Goal: Information Seeking & Learning: Learn about a topic

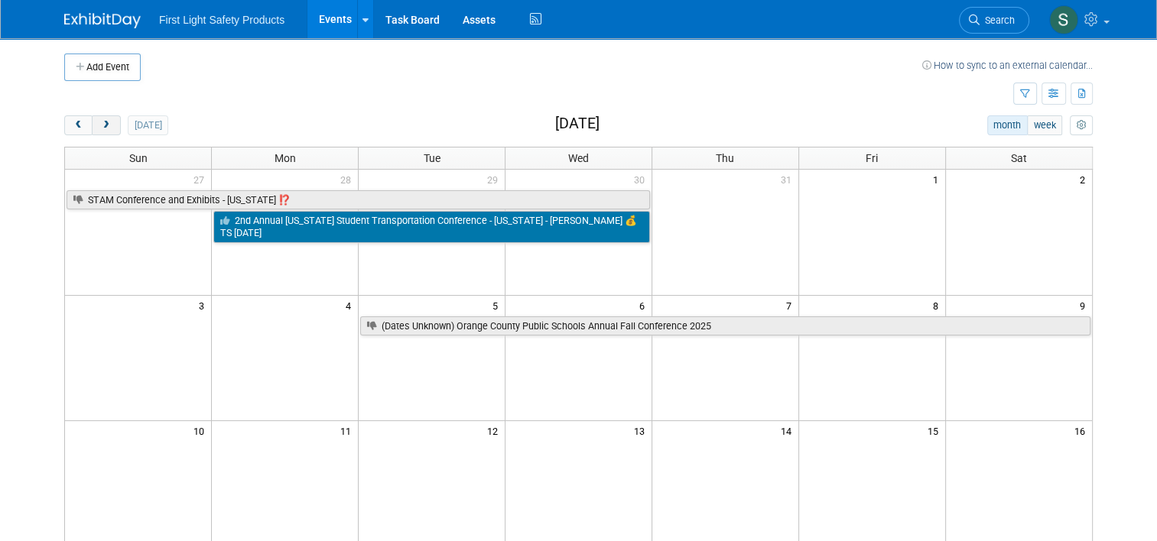
click at [109, 132] on button "next" at bounding box center [106, 125] width 28 height 20
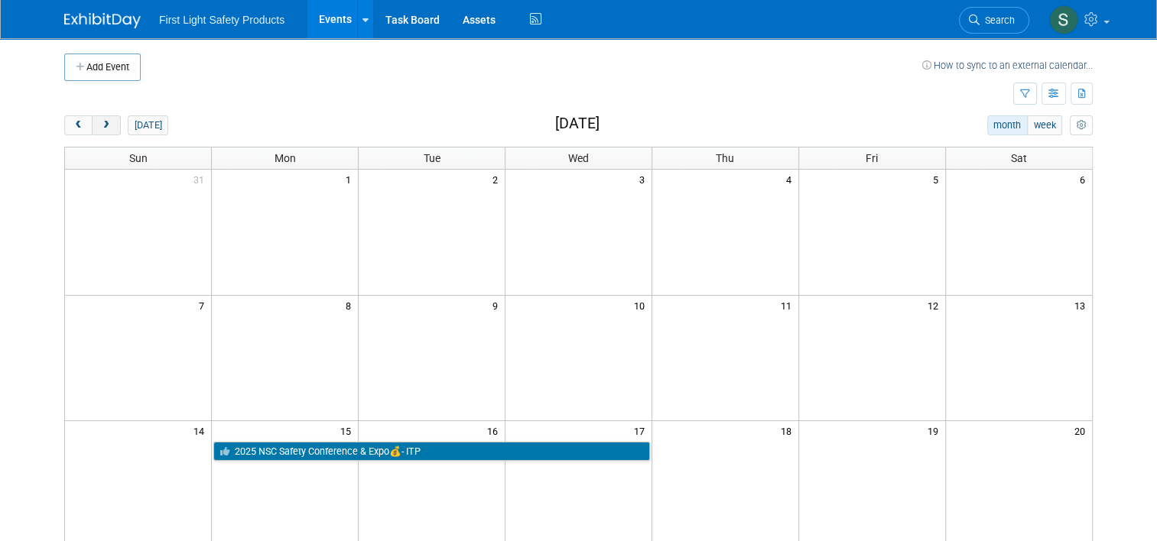
click at [109, 132] on button "next" at bounding box center [106, 125] width 28 height 20
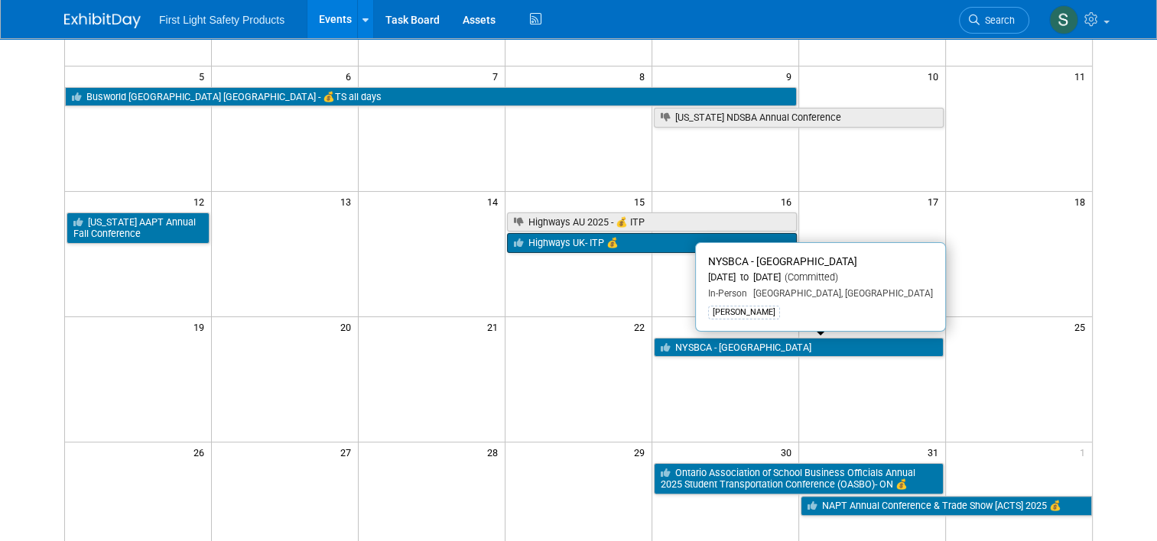
scroll to position [76, 0]
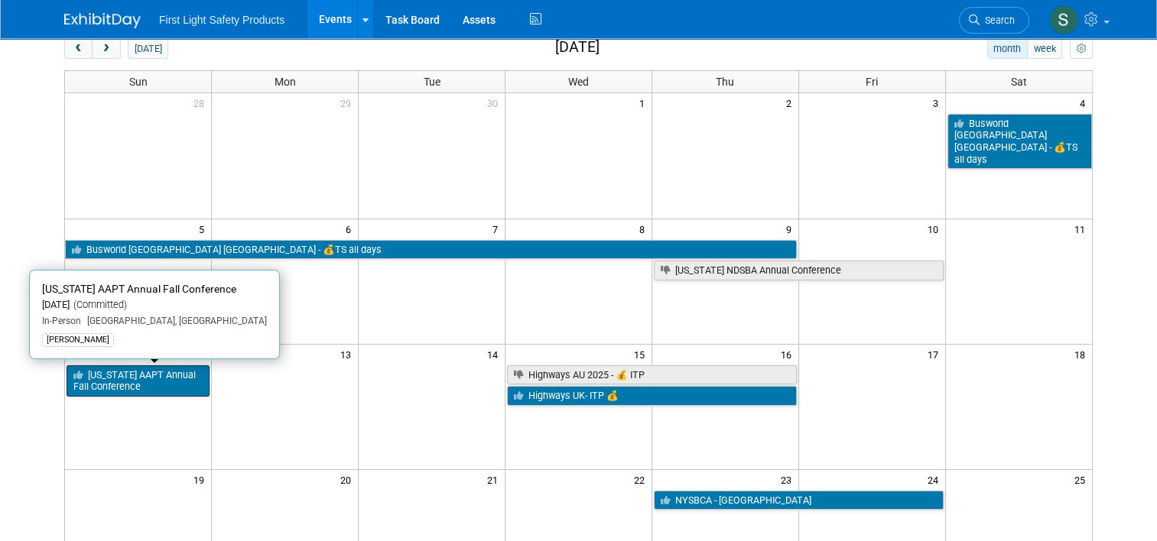
click at [149, 382] on link "[US_STATE] AAPT Annual Fall Conference" at bounding box center [138, 380] width 143 height 31
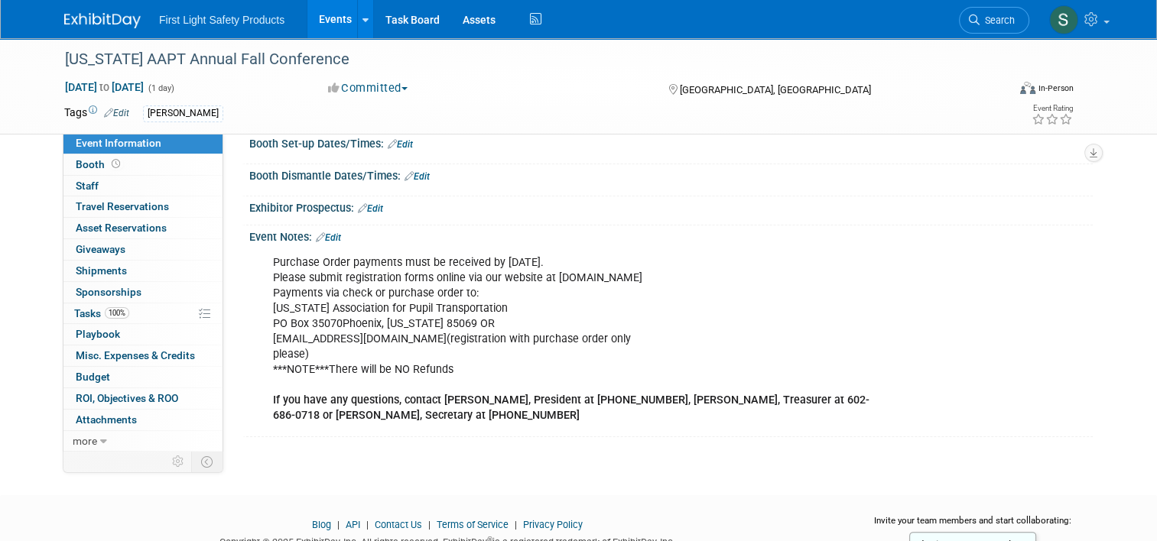
scroll to position [260, 0]
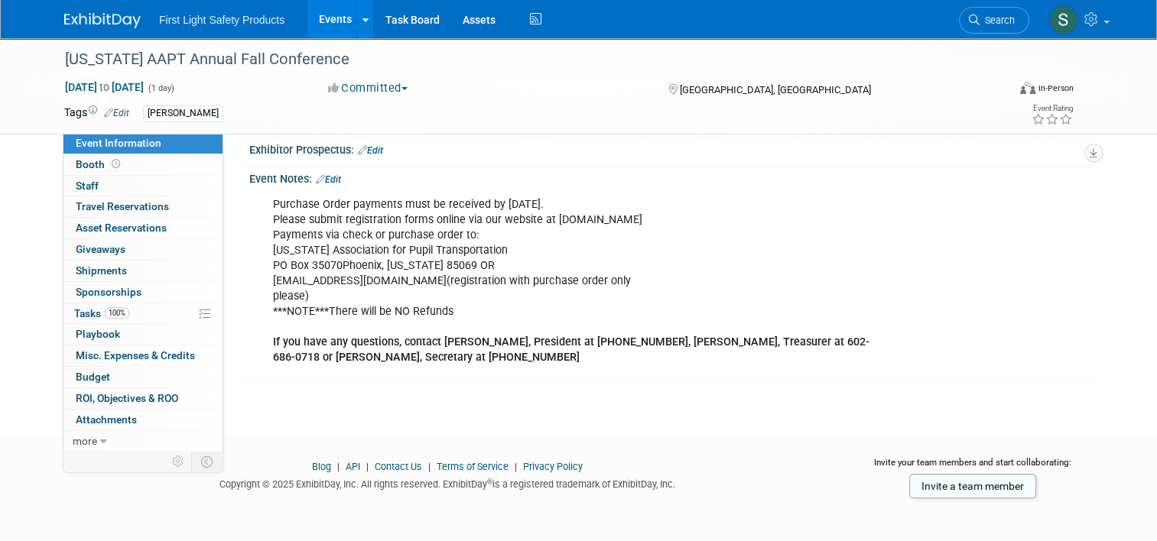
drag, startPoint x: 570, startPoint y: 203, endPoint x: 491, endPoint y: 202, distance: 79.5
click at [491, 202] on div "Purchase Order payments must be received by October 1, 2024. Please submit regi…" at bounding box center [595, 282] width 667 height 184
click at [309, 260] on div "Purchase Order payments must be received by October 1, 2024. Please submit regi…" at bounding box center [595, 282] width 667 height 184
drag, startPoint x: 581, startPoint y: 196, endPoint x: 252, endPoint y: 206, distance: 328.9
click at [262, 206] on div "Purchase Order payments must be received by October 1, 2024. Please submit regi…" at bounding box center [595, 282] width 667 height 184
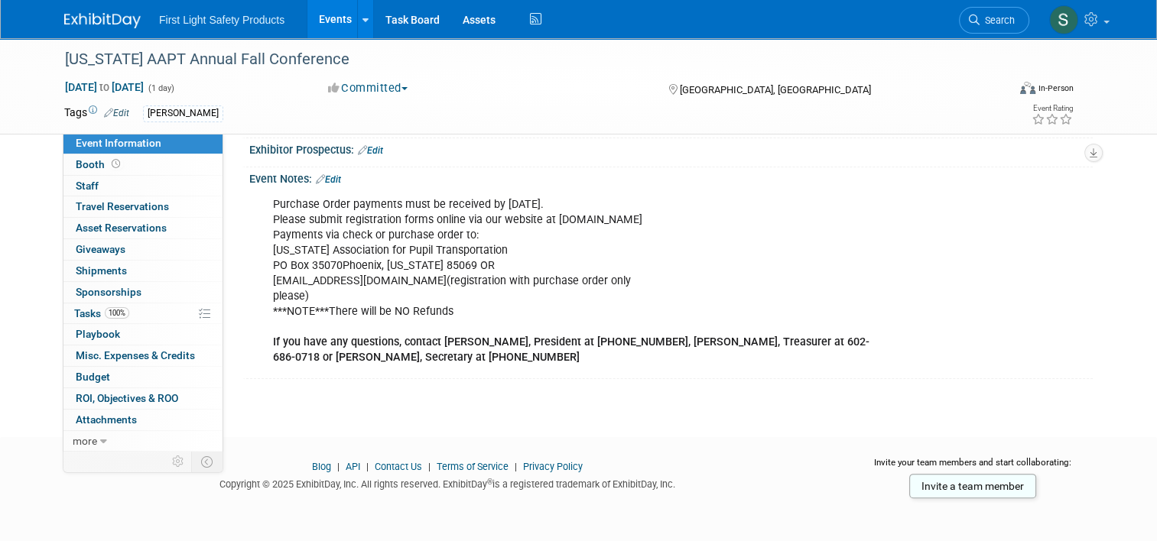
drag, startPoint x: 252, startPoint y: 206, endPoint x: 479, endPoint y: 252, distance: 231.7
click at [479, 252] on div "Purchase Order payments must be received by October 1, 2024. Please submit regi…" at bounding box center [595, 282] width 667 height 184
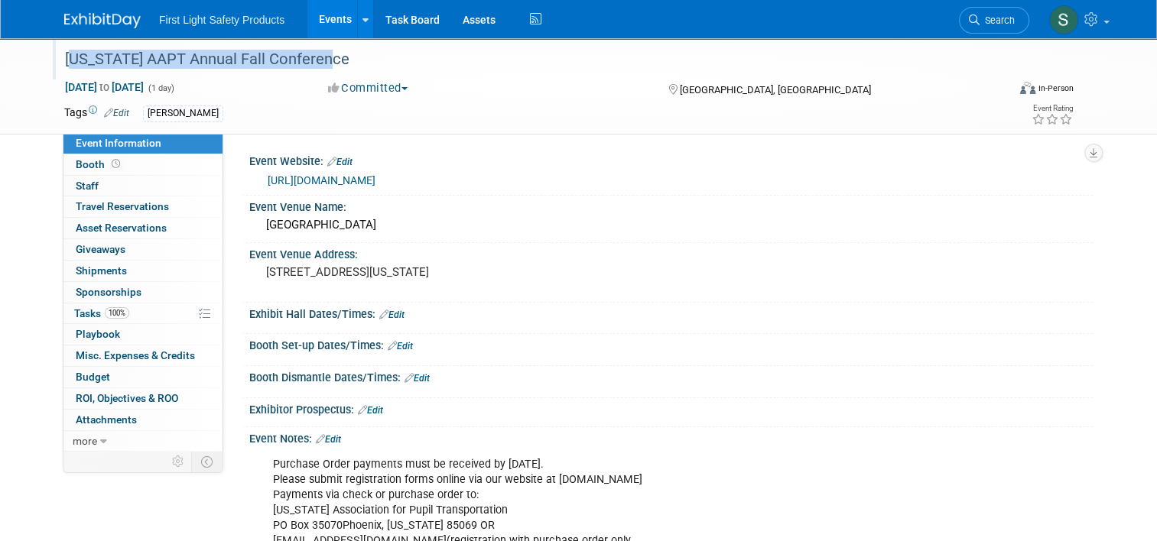
drag, startPoint x: 54, startPoint y: 61, endPoint x: 336, endPoint y: 65, distance: 281.4
click at [336, 65] on div "[US_STATE] AAPT Annual Fall Conference" at bounding box center [524, 60] width 928 height 28
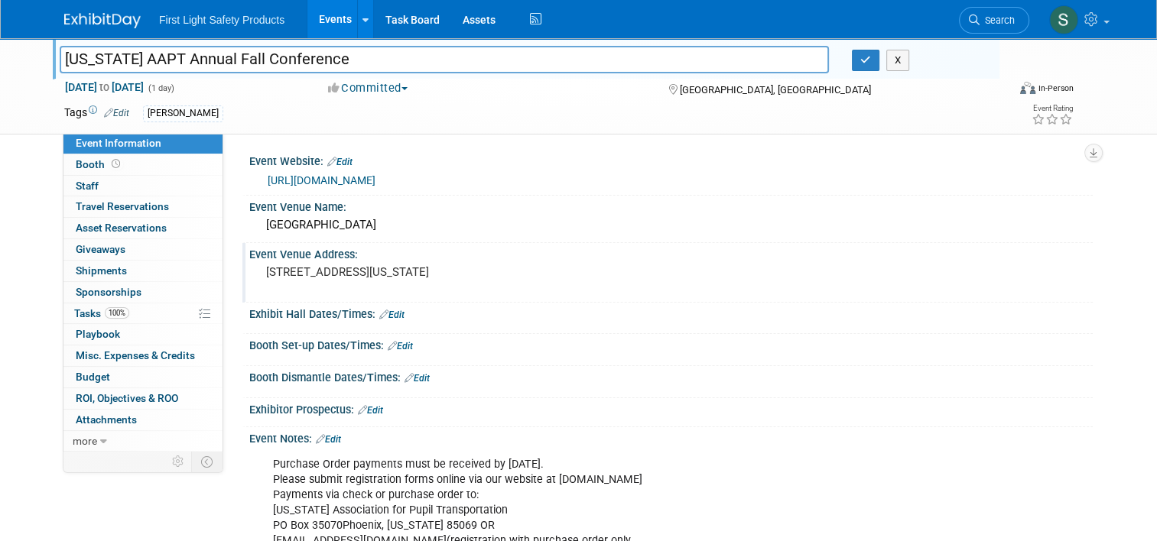
click at [541, 279] on pre "3625 W Cactus Rd Phoenix, Arizona 85029" at bounding box center [425, 272] width 318 height 14
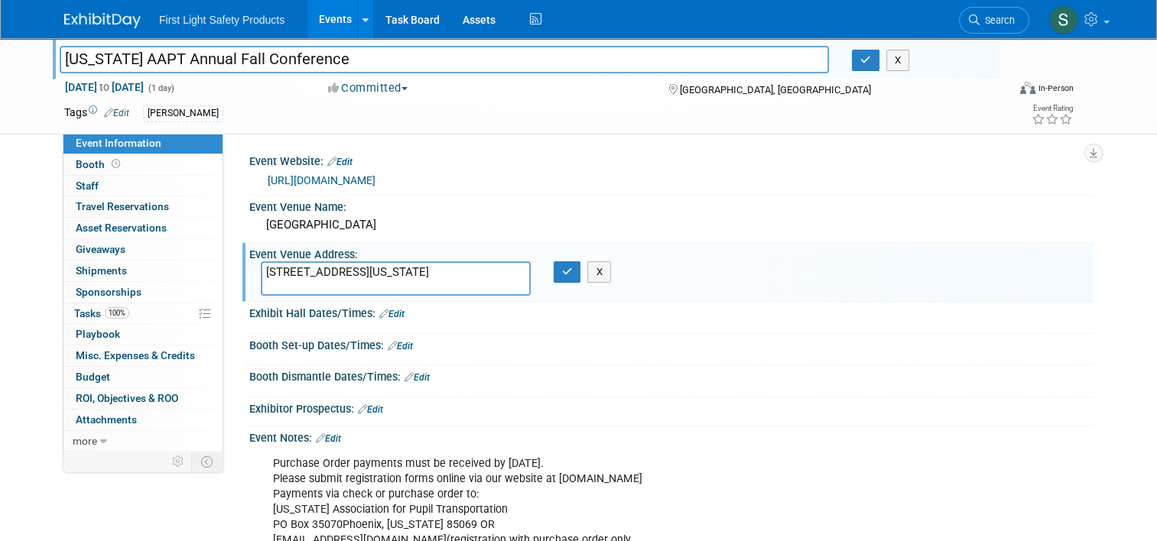
click at [521, 482] on div "Purchase Order payments must be received by October 1, 2024. Please submit regi…" at bounding box center [595, 541] width 667 height 184
click at [862, 61] on button "button" at bounding box center [866, 60] width 28 height 21
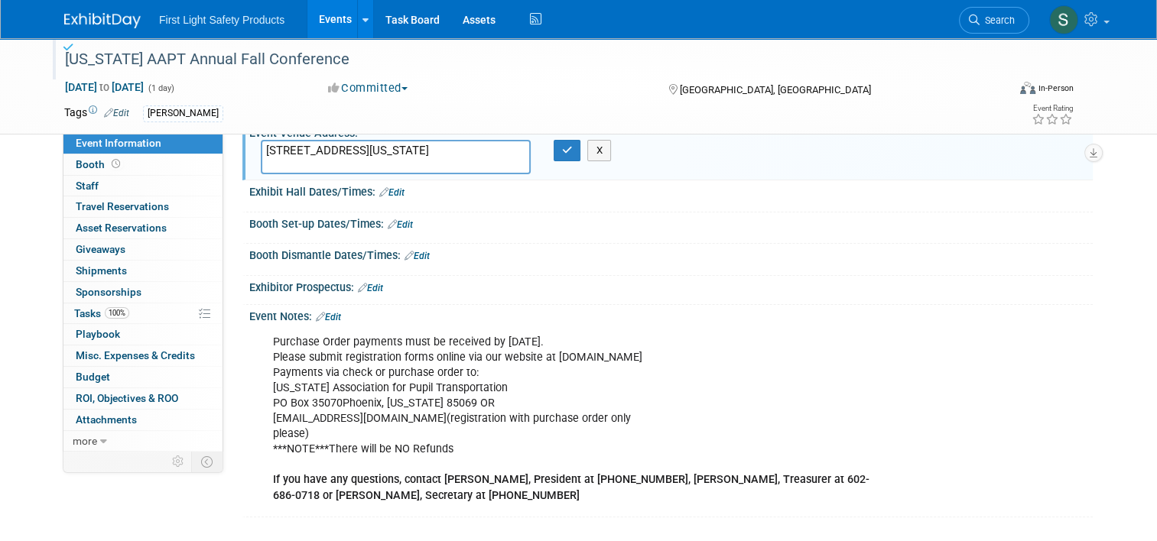
scroll to position [76, 0]
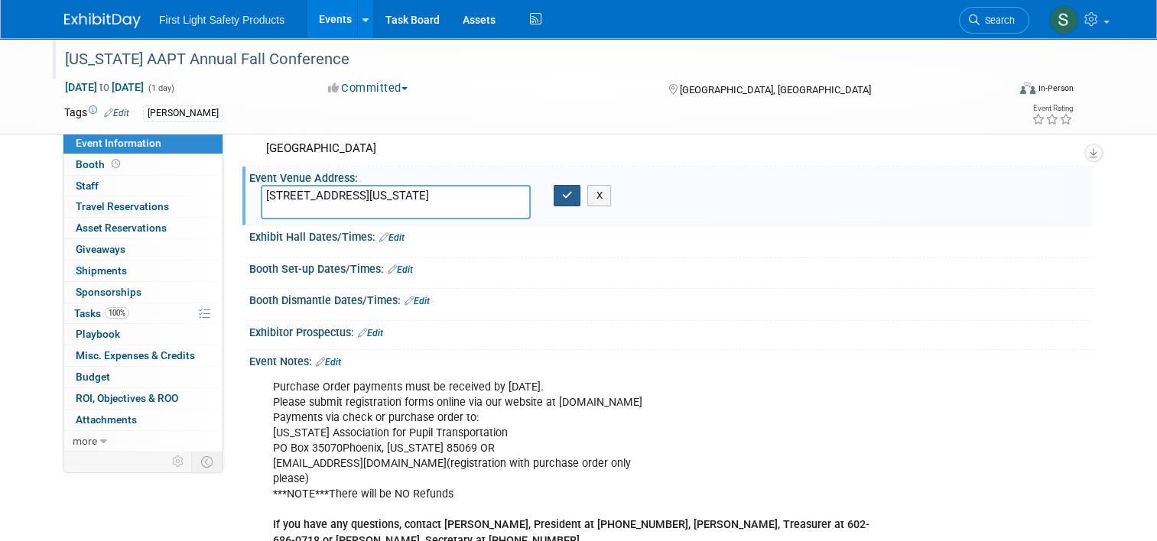
click at [565, 188] on button "button" at bounding box center [568, 195] width 28 height 21
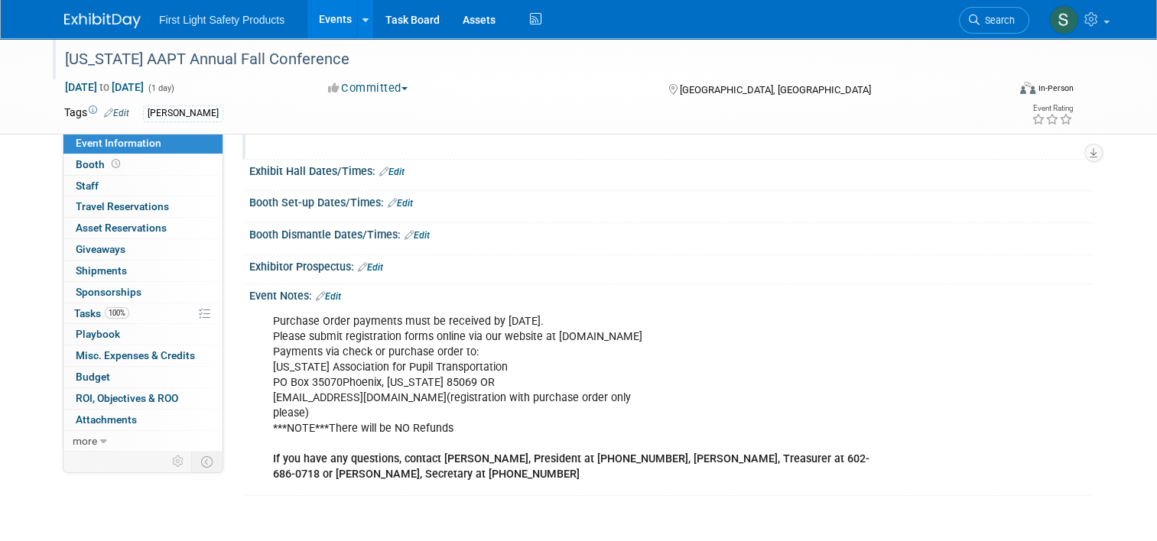
scroll to position [153, 0]
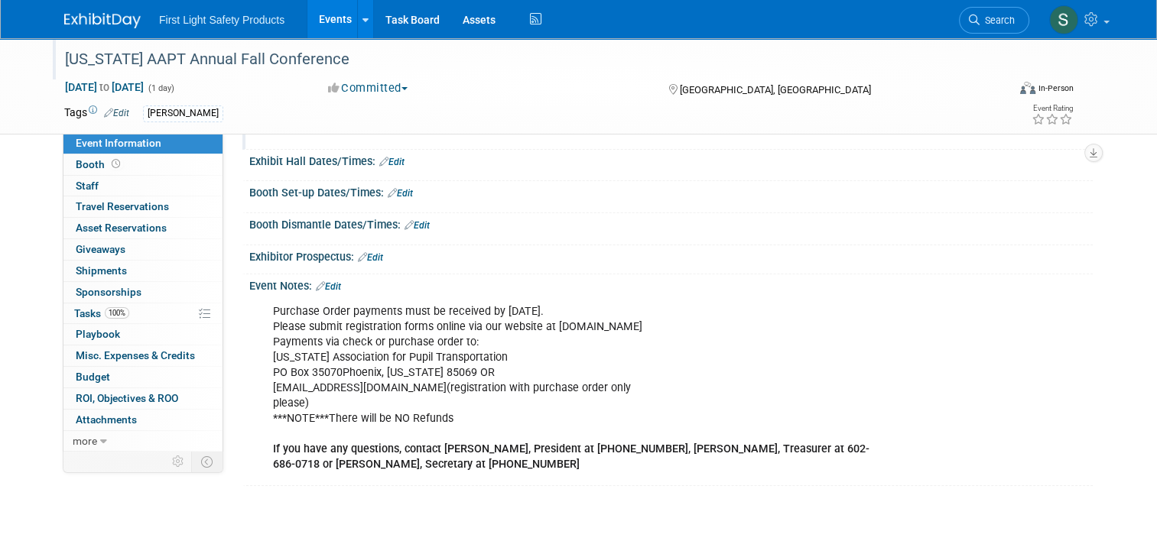
drag, startPoint x: 582, startPoint y: 300, endPoint x: 255, endPoint y: 315, distance: 327.6
click at [262, 315] on div "Purchase Order payments must be received by October 1, 2024. Please submit regi…" at bounding box center [595, 389] width 667 height 184
drag, startPoint x: 255, startPoint y: 315, endPoint x: 466, endPoint y: 379, distance: 220.6
click at [469, 379] on div "Purchase Order payments must be received by October 1, 2024. Please submit regi…" at bounding box center [595, 389] width 667 height 184
